Goal: Complete application form

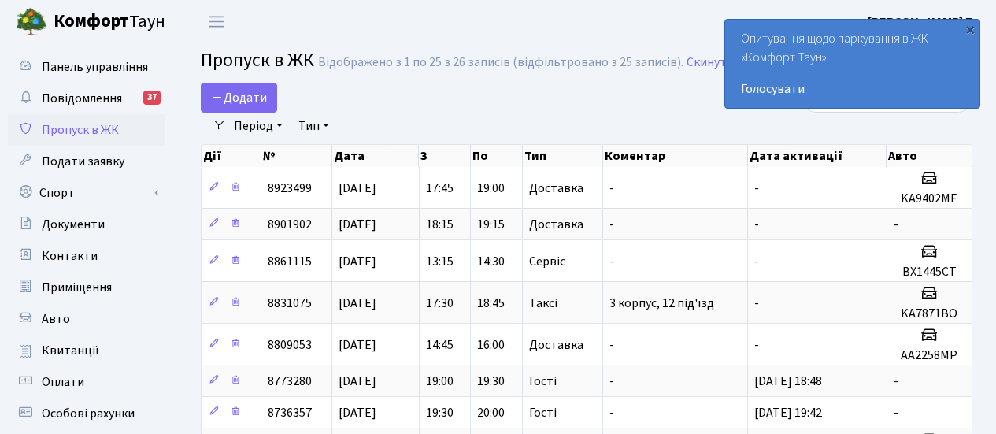
select select "25"
click at [223, 102] on icon at bounding box center [217, 97] width 13 height 13
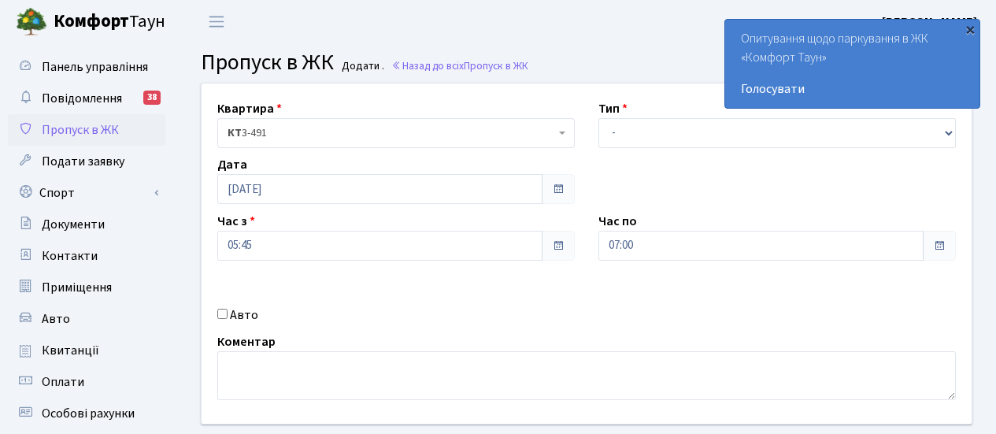
click at [968, 34] on div "×" at bounding box center [970, 29] width 16 height 16
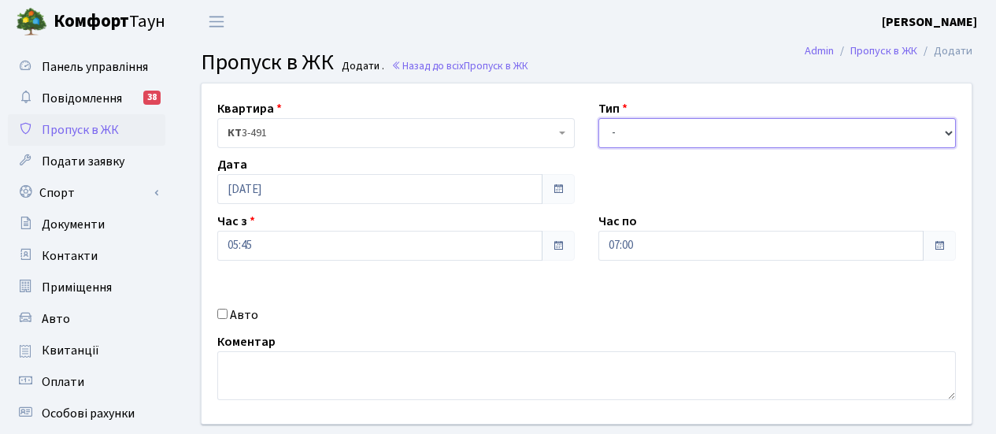
click at [946, 133] on select "- Доставка Таксі Гості Сервіс" at bounding box center [776, 133] width 357 height 30
select select "2"
click at [598, 118] on select "- Доставка Таксі Гості Сервіс" at bounding box center [776, 133] width 357 height 30
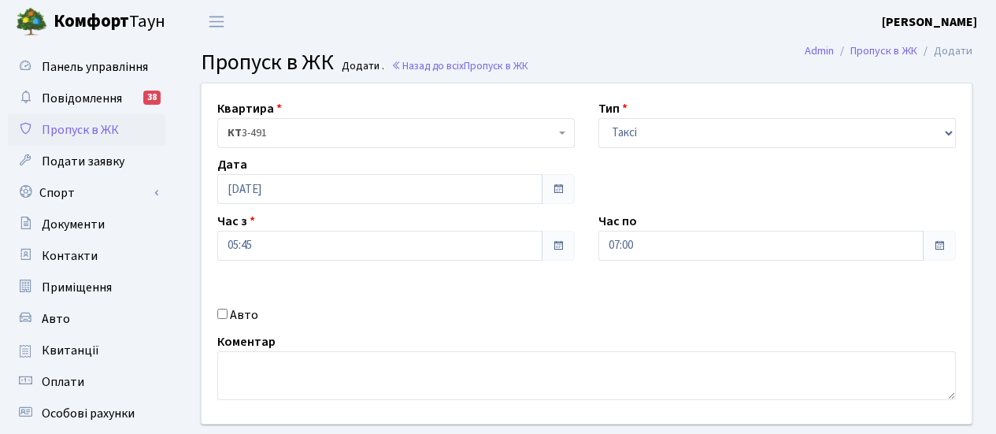
drag, startPoint x: 600, startPoint y: 348, endPoint x: 276, endPoint y: 443, distance: 338.1
click at [276, 433] on html "Комфорт Таун Чуйко М. П. Мій обліковий запис Вийти Панель управління Повідомлен…" at bounding box center [498, 354] width 996 height 709
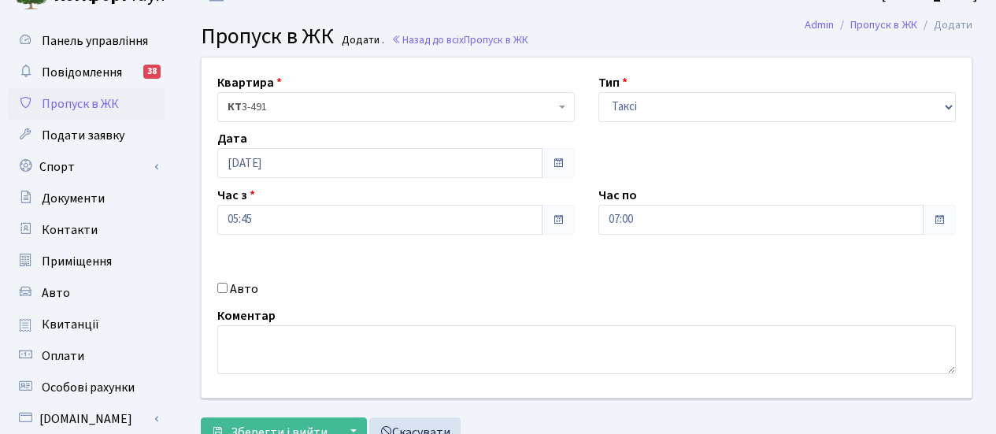
click at [224, 291] on input "Авто" at bounding box center [222, 288] width 10 height 10
checkbox input "true"
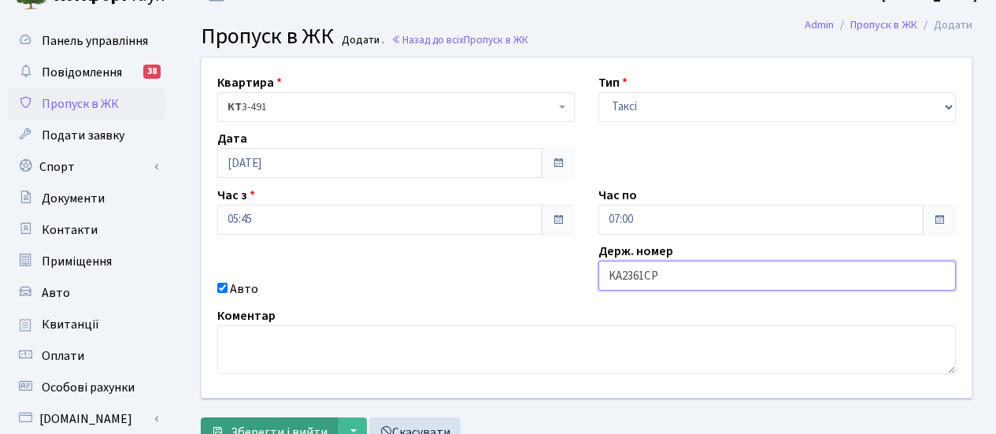
type input "KA2361CP"
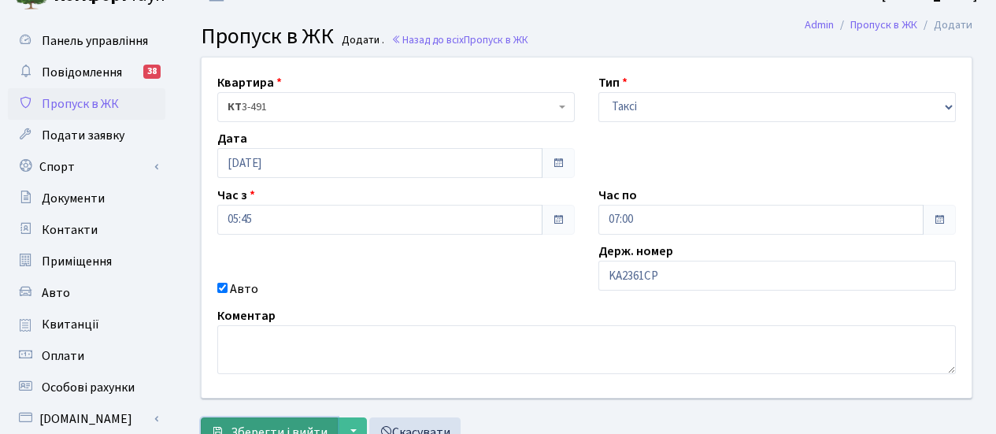
click at [313, 428] on span "Зберегти і вийти" at bounding box center [279, 432] width 97 height 17
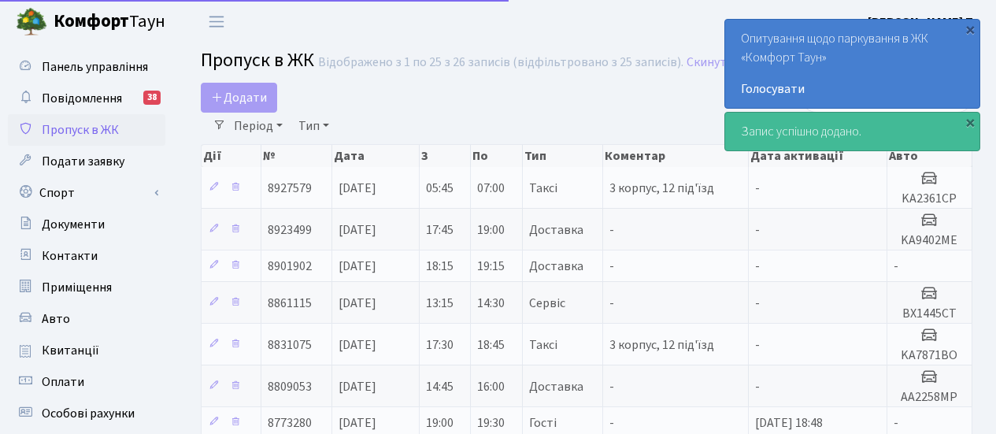
select select "25"
